Goal: Check status: Check status

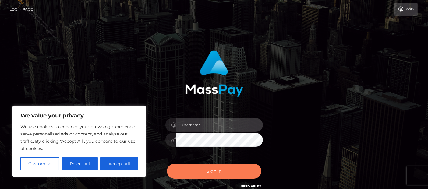
type input "[PERSON_NAME].Ace"
click at [196, 172] on button "Sign in" at bounding box center [214, 171] width 94 height 15
click at [195, 172] on button "Sign in" at bounding box center [214, 171] width 94 height 15
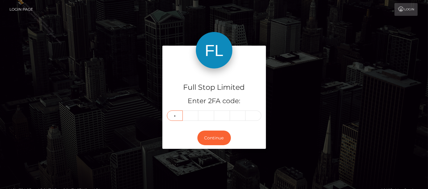
type input "7"
type input "8"
type input "4"
type input "8"
type input "7"
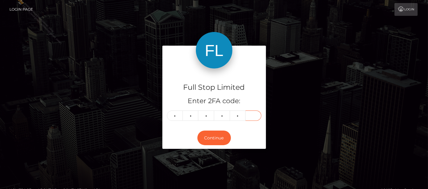
type input "9"
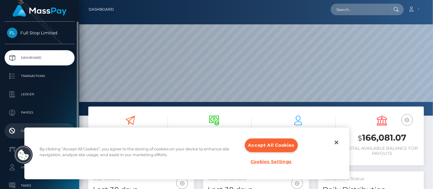
scroll to position [108, 106]
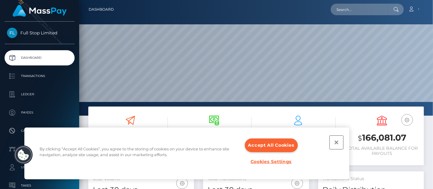
click at [336, 146] on button "Close" at bounding box center [336, 142] width 13 height 13
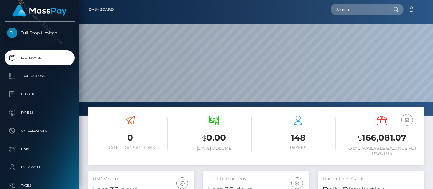
scroll to position [108, 106]
click at [385, 135] on h3 "$ 166,081.07" at bounding box center [382, 138] width 75 height 12
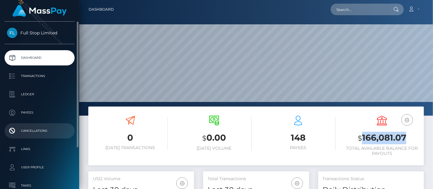
copy h3 "166,081.07"
